Goal: Task Accomplishment & Management: Use online tool/utility

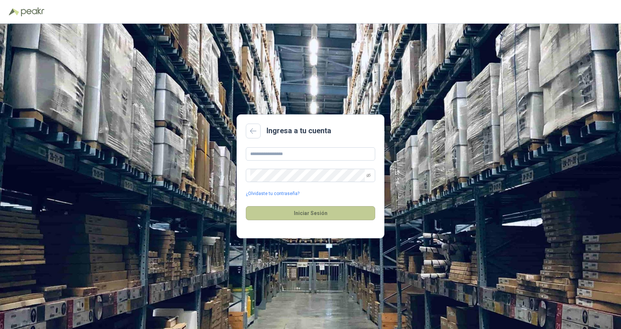
click at [308, 211] on button "Iniciar Sesión" at bounding box center [310, 213] width 129 height 14
type input "*"
type input "**********"
click at [317, 214] on button "Iniciar Sesión" at bounding box center [310, 213] width 129 height 14
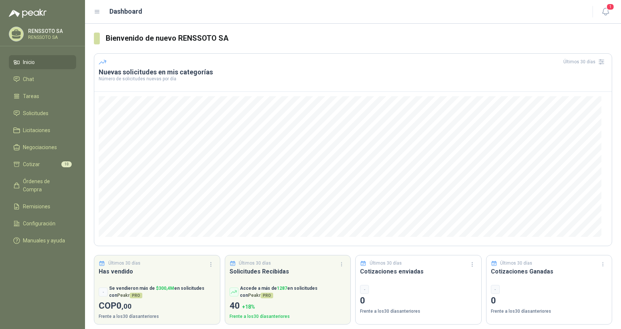
scroll to position [4, 0]
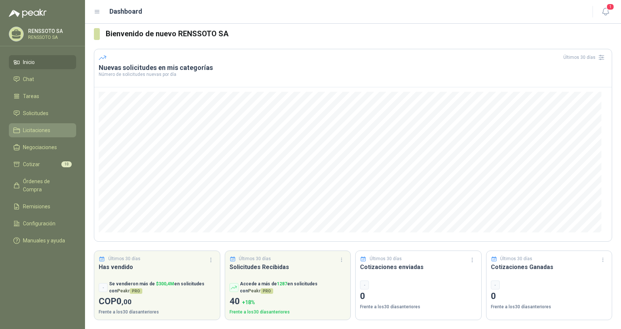
click at [38, 128] on span "Licitaciones" at bounding box center [36, 130] width 27 height 8
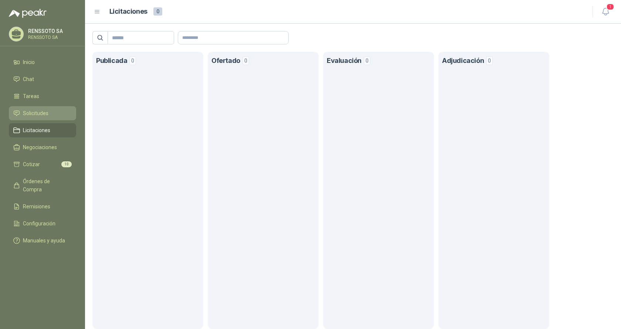
click at [37, 112] on span "Solicitudes" at bounding box center [36, 113] width 26 height 8
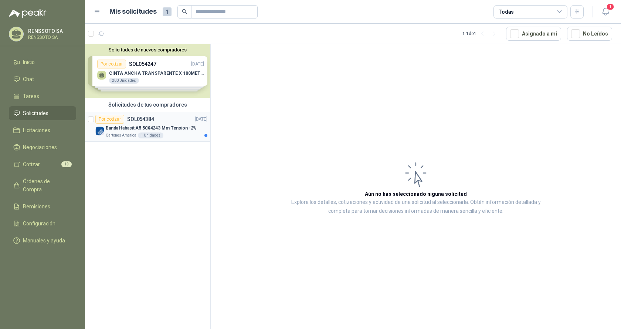
click at [148, 122] on div "Por cotizar SOL054384" at bounding box center [124, 119] width 59 height 9
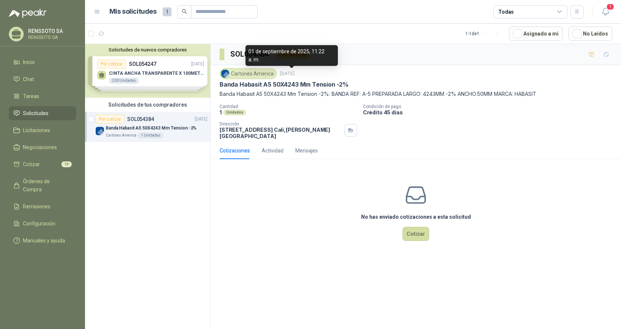
click at [288, 74] on p "[DATE]" at bounding box center [287, 73] width 15 height 7
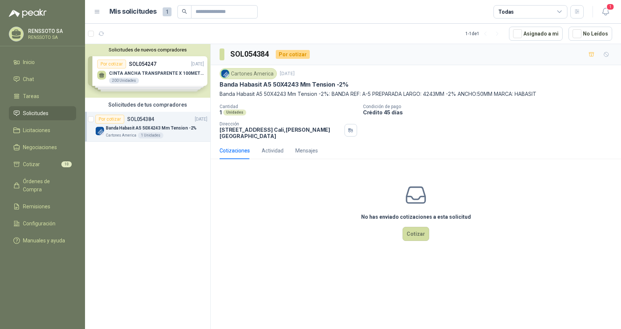
click at [239, 150] on div "Cotizaciones" at bounding box center [235, 150] width 30 height 8
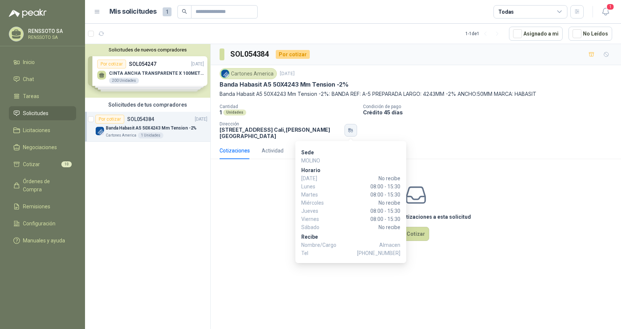
click at [349, 129] on icon "button" at bounding box center [349, 129] width 3 height 2
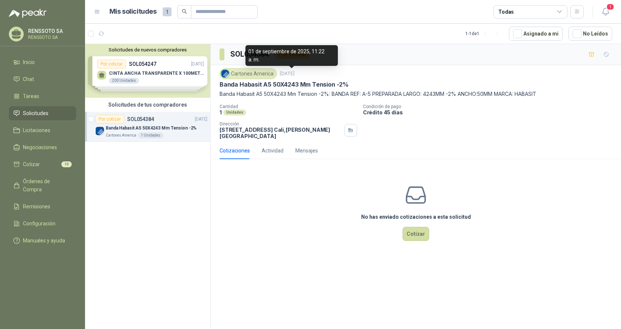
click at [295, 73] on p "[DATE]" at bounding box center [287, 73] width 15 height 7
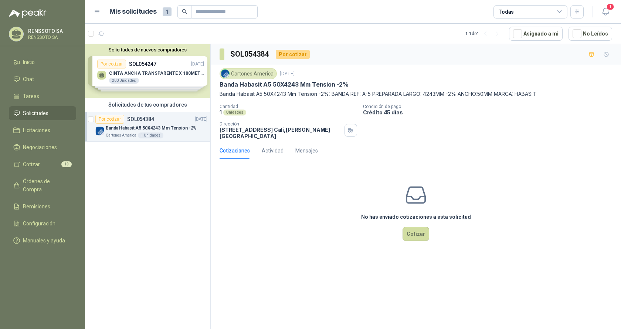
click at [258, 73] on div "Cartones America" at bounding box center [248, 73] width 57 height 11
click at [474, 72] on div "Cartones America [DATE]" at bounding box center [416, 73] width 393 height 11
click at [253, 53] on h3 "SOL054384" at bounding box center [250, 53] width 40 height 11
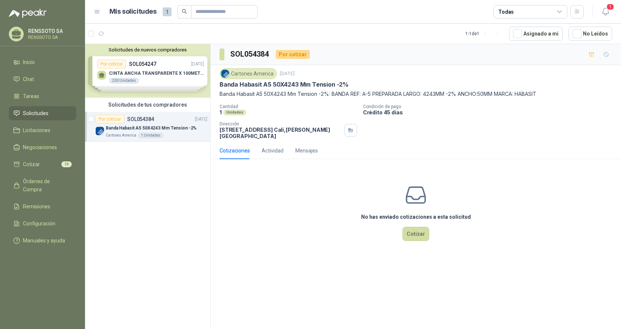
click at [222, 56] on span at bounding box center [222, 54] width 5 height 12
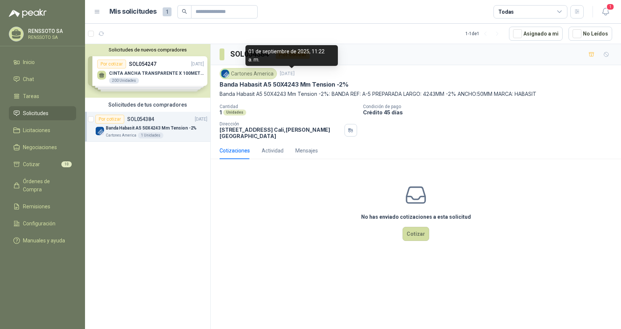
click at [288, 53] on div "01 de septiembre de 2025, 11:22 a. m." at bounding box center [291, 55] width 92 height 21
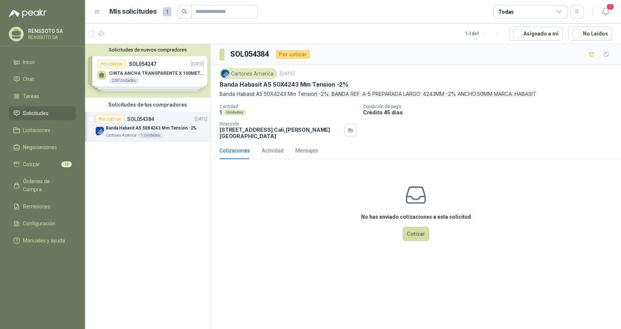
click at [375, 113] on p "Crédito 45 días" at bounding box center [490, 112] width 255 height 6
click at [373, 138] on div "Cantidad 1 Unidades Condición de pago Crédito 45 días Dirección [STREET_ADDRESS…" at bounding box center [416, 121] width 393 height 35
click at [233, 113] on div "Unidades" at bounding box center [234, 112] width 23 height 6
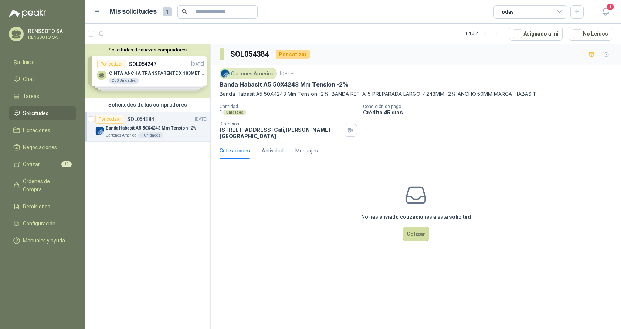
click at [228, 107] on p "Cantidad" at bounding box center [289, 106] width 138 height 5
click at [244, 85] on p "Banda Habasit A5 50X4243 Mm Tension -2%" at bounding box center [284, 85] width 129 height 8
click at [238, 94] on p "Banda Habasit A5 50X4243 Mm Tension -2%: BANDA REF: A-5 PREPARADA LARGO: 4243MM…" at bounding box center [416, 94] width 393 height 8
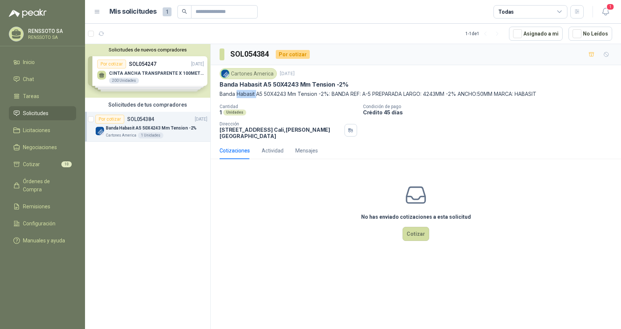
click at [238, 94] on p "Banda Habasit A5 50X4243 Mm Tension -2%: BANDA REF: A-5 PREPARADA LARGO: 4243MM…" at bounding box center [416, 94] width 393 height 8
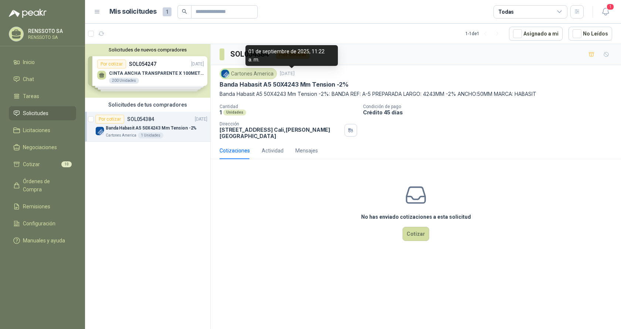
click at [289, 76] on p "[DATE]" at bounding box center [287, 73] width 15 height 7
drag, startPoint x: 297, startPoint y: 76, endPoint x: 253, endPoint y: 193, distance: 124.8
click at [253, 196] on div "No has enviado cotizaciones a esta solicitud Cotizar" at bounding box center [416, 212] width 410 height 94
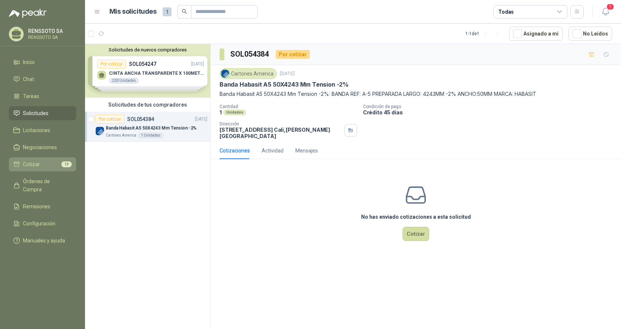
click at [30, 160] on span "Cotizar" at bounding box center [31, 164] width 17 height 8
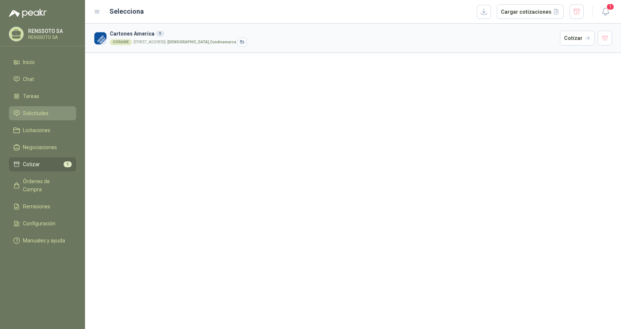
click at [36, 111] on span "Solicitudes" at bounding box center [36, 113] width 26 height 8
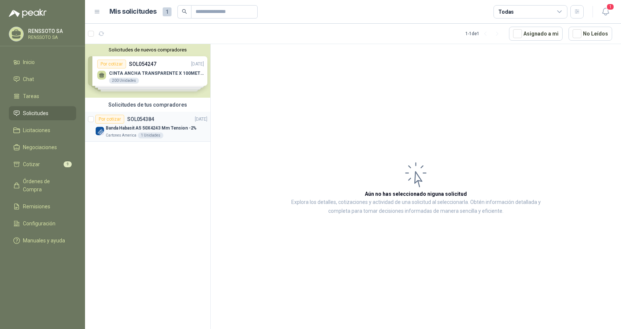
click at [149, 125] on p "Banda Habasit A5 50X4243 Mm Tension -2%" at bounding box center [151, 128] width 91 height 7
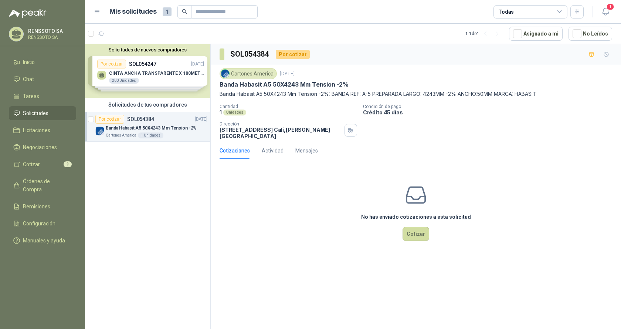
click at [312, 73] on div "Cartones America [DATE]" at bounding box center [416, 73] width 393 height 11
click at [307, 74] on div "Cartones America [DATE]" at bounding box center [416, 73] width 393 height 11
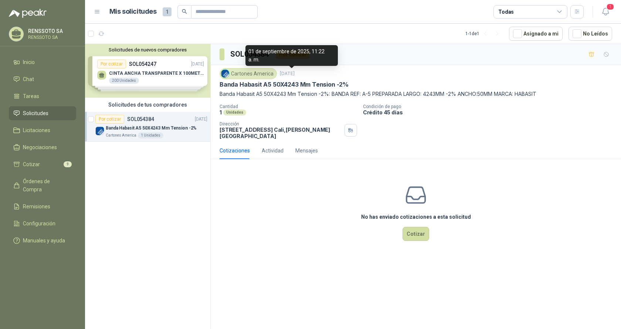
click at [282, 76] on p "[DATE]" at bounding box center [287, 73] width 15 height 7
click at [280, 74] on p "[DATE]" at bounding box center [287, 73] width 15 height 7
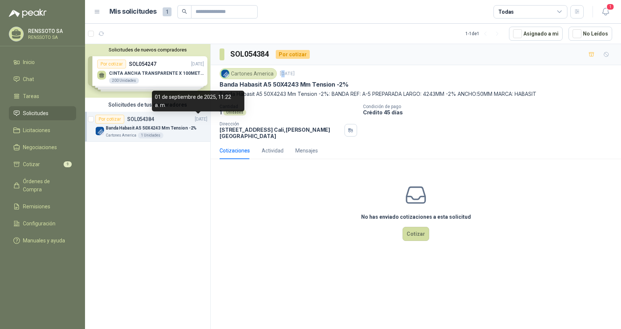
click at [201, 118] on p "[DATE]" at bounding box center [201, 119] width 13 height 7
click at [200, 118] on p "[DATE]" at bounding box center [201, 119] width 13 height 7
